Goal: Information Seeking & Learning: Understand process/instructions

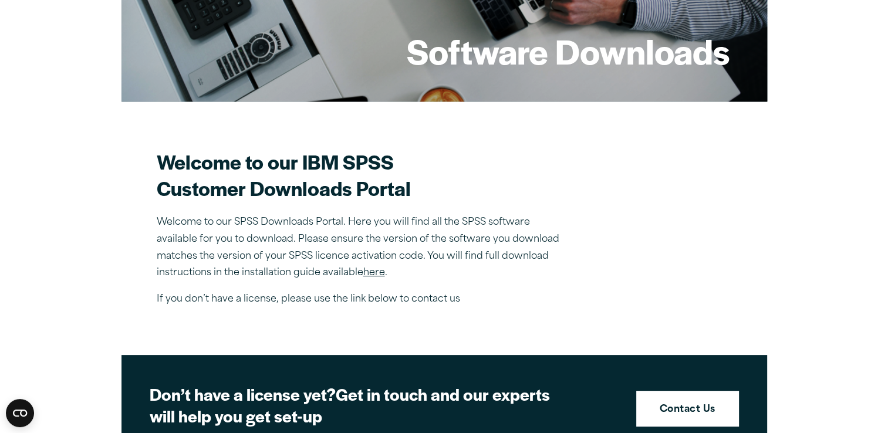
scroll to position [235, 0]
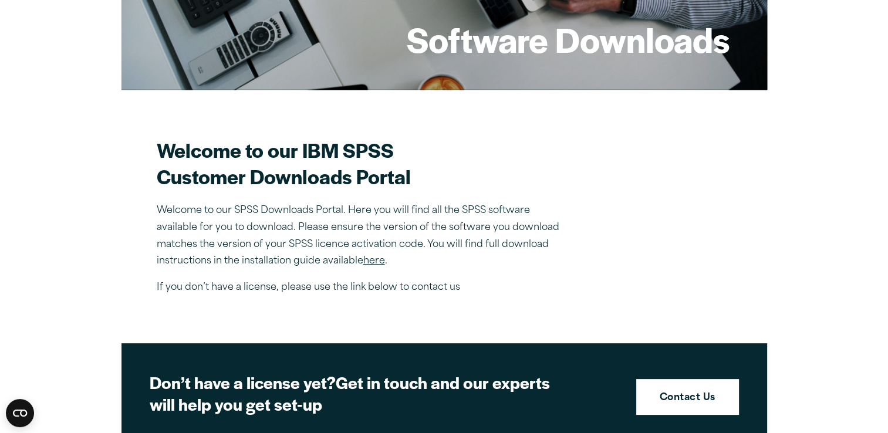
click at [377, 262] on link "here" at bounding box center [374, 260] width 22 height 9
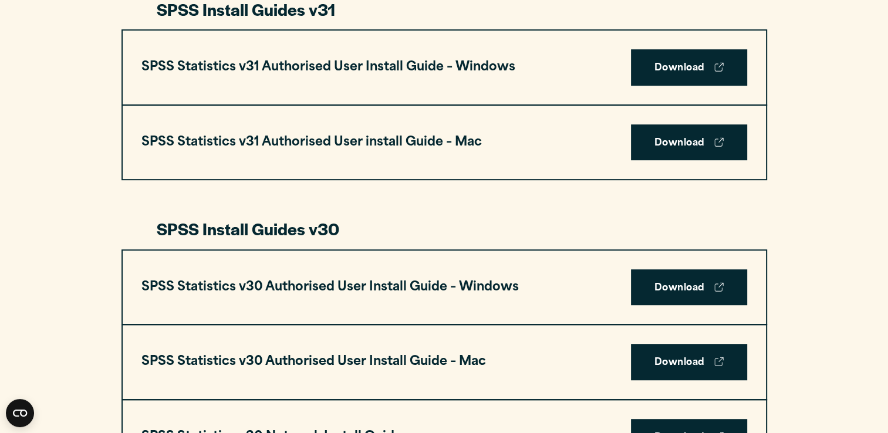
scroll to position [634, 0]
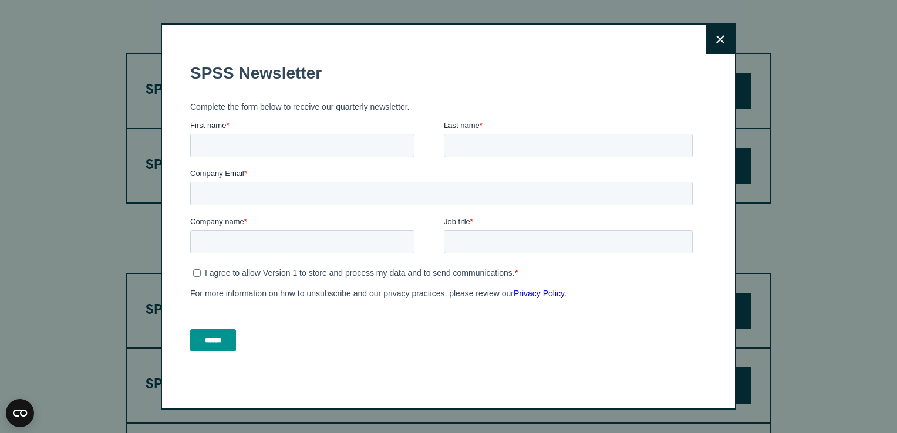
click at [716, 39] on icon at bounding box center [720, 39] width 8 height 8
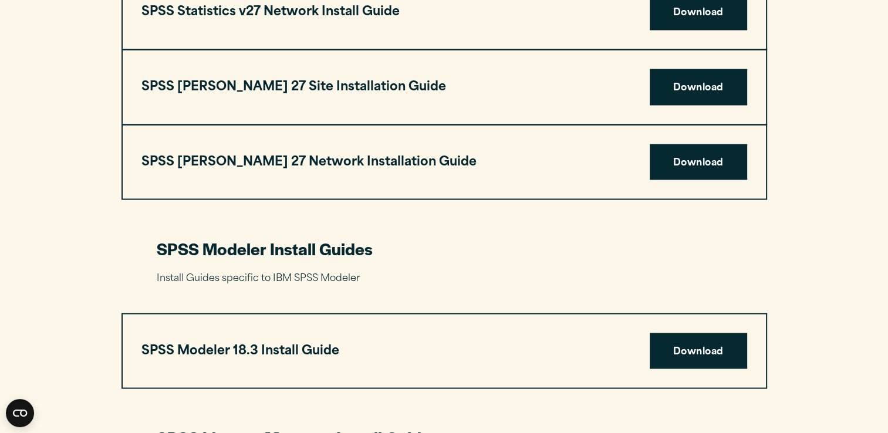
scroll to position [2254, 0]
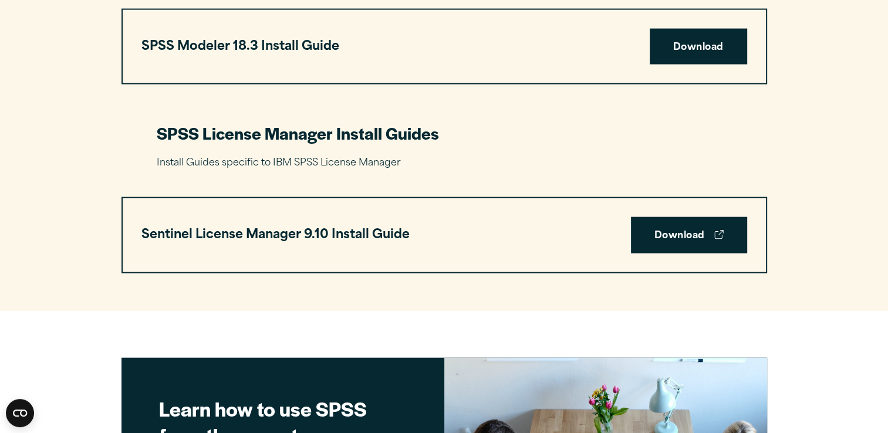
scroll to position [2582, 0]
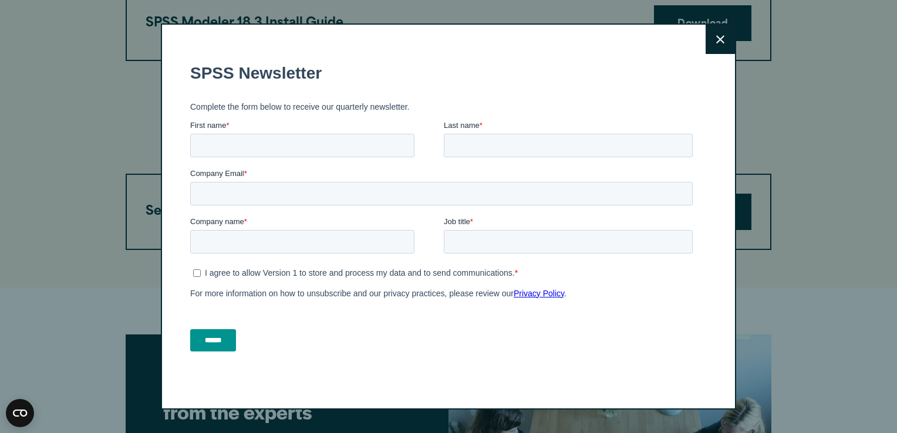
click at [720, 42] on icon at bounding box center [720, 39] width 8 height 9
